Goal: Task Accomplishment & Management: Use online tool/utility

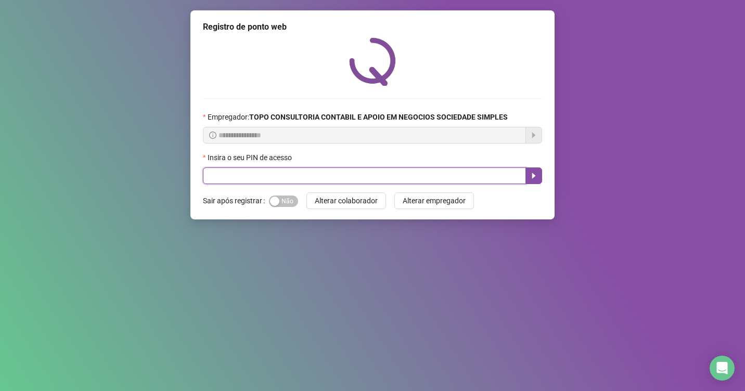
click at [279, 184] on input "text" at bounding box center [364, 175] width 323 height 17
type input "*****"
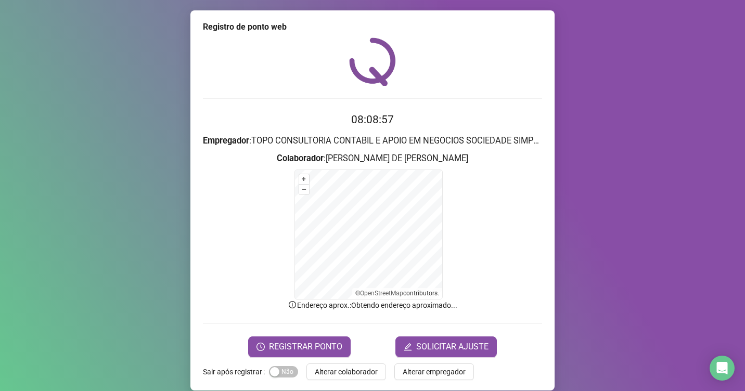
click at [317, 332] on form "08:08:57 Empregador : TOPO CONSULTORIA CONTABIL E APOIO EM NEGOCIOS SOCIEDADE S…" at bounding box center [372, 233] width 339 height 245
